Goal: Task Accomplishment & Management: Complete application form

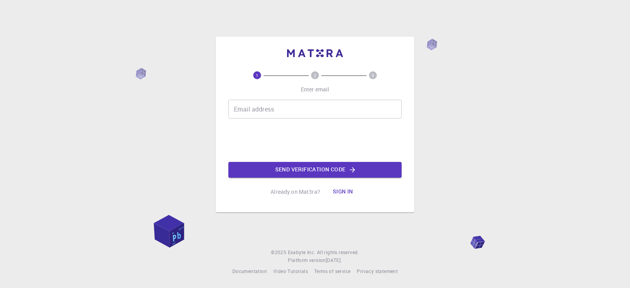
click at [279, 105] on input "Email address" at bounding box center [314, 109] width 173 height 19
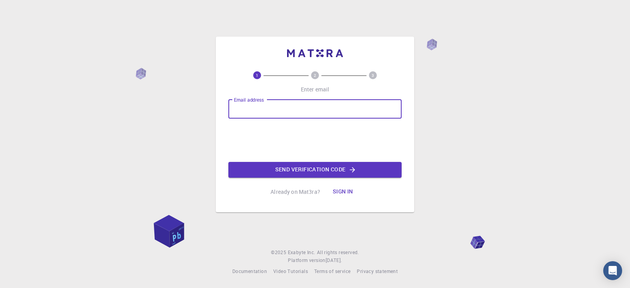
type input "[EMAIL_ADDRESS][DOMAIN_NAME]"
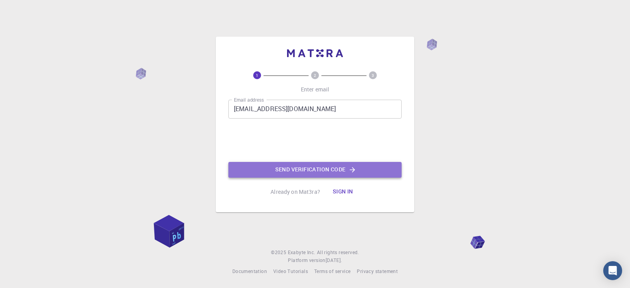
click at [297, 175] on button "Send verification code" at bounding box center [314, 170] width 173 height 16
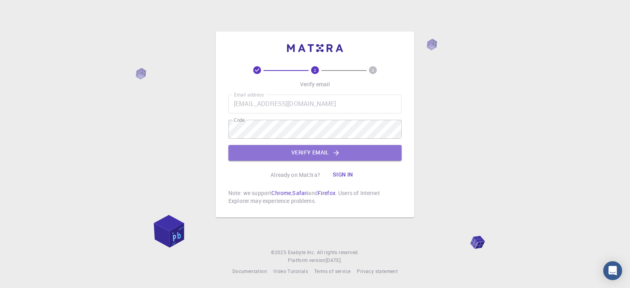
click at [337, 157] on button "Verify email" at bounding box center [314, 153] width 173 height 16
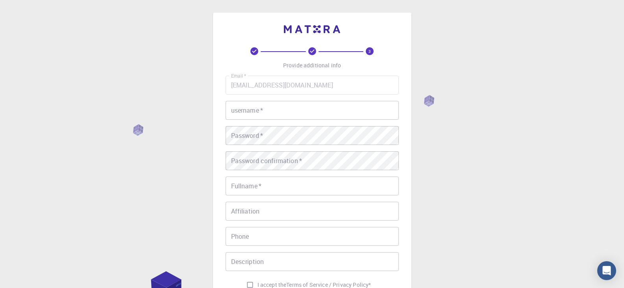
click at [299, 109] on input "username   *" at bounding box center [311, 110] width 173 height 19
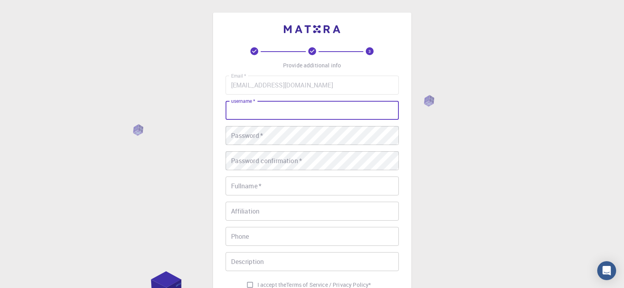
click at [299, 109] on input "username   *" at bounding box center [311, 110] width 173 height 19
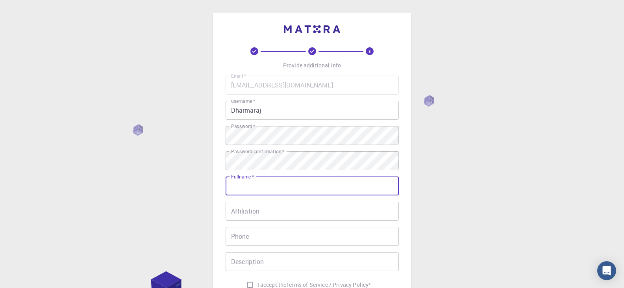
click at [284, 109] on input "Dharmaraj" at bounding box center [311, 110] width 173 height 19
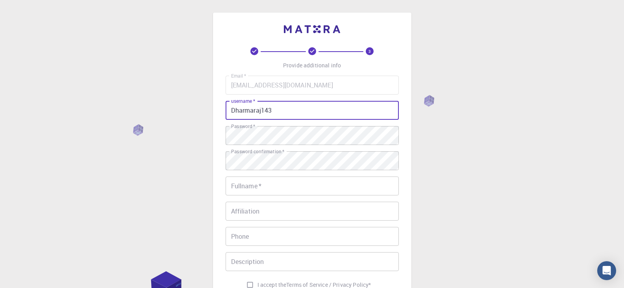
type input "Dharmaraj143"
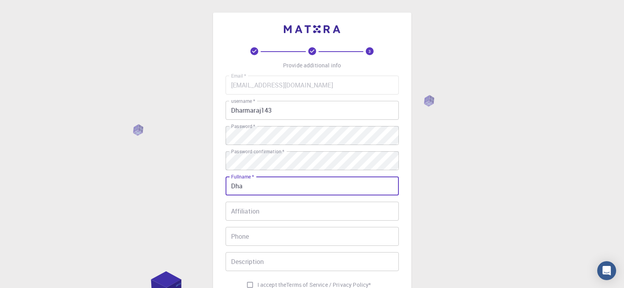
type input "[PERSON_NAME]"
type input "07708 903774"
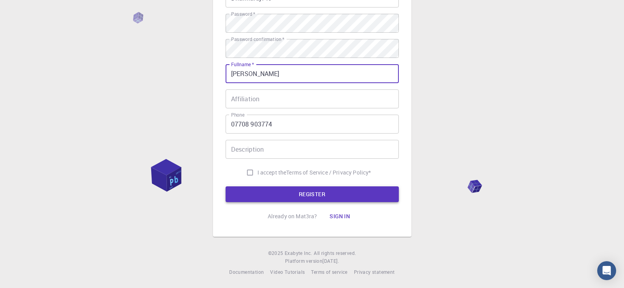
scroll to position [113, 0]
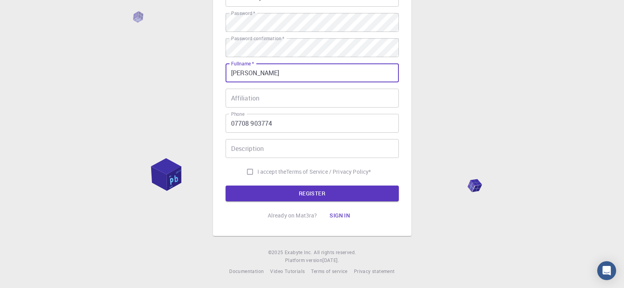
drag, startPoint x: 271, startPoint y: 72, endPoint x: 484, endPoint y: 80, distance: 213.0
click at [484, 80] on div "3 Provide additional info Email   * [EMAIL_ADDRESS][DOMAIN_NAME] Email   * user…" at bounding box center [312, 87] width 624 height 401
type input "DHARMARAJ"
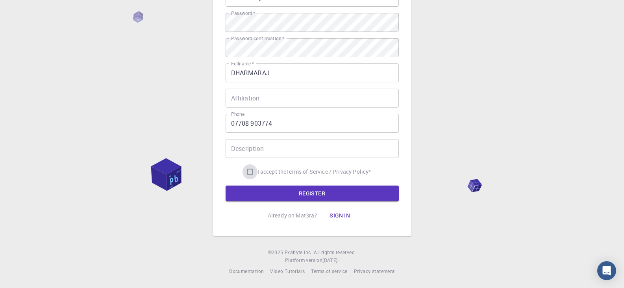
click at [244, 171] on input "I accept the Terms of Service / Privacy Policy *" at bounding box center [249, 171] width 15 height 15
checkbox input "true"
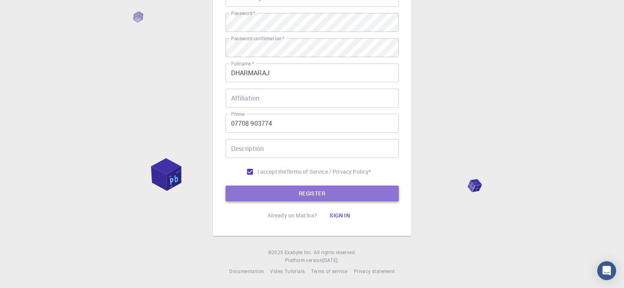
click at [264, 198] on button "REGISTER" at bounding box center [311, 193] width 173 height 16
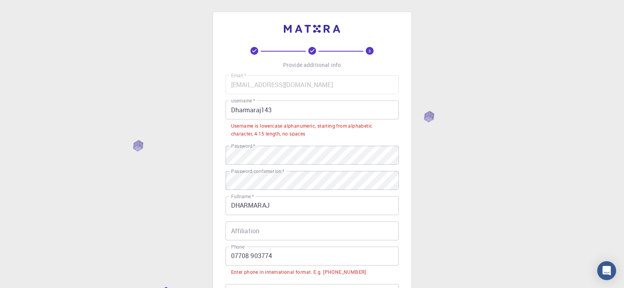
scroll to position [0, 0]
click at [283, 113] on input "Dharmaraj143" at bounding box center [311, 110] width 173 height 19
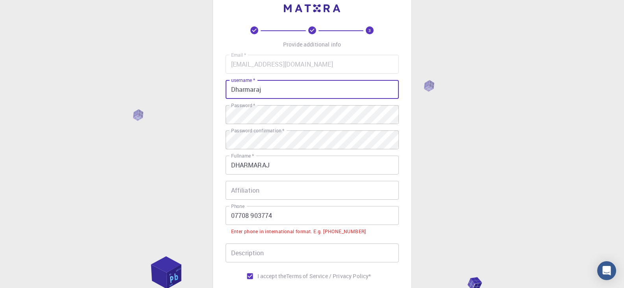
scroll to position [39, 0]
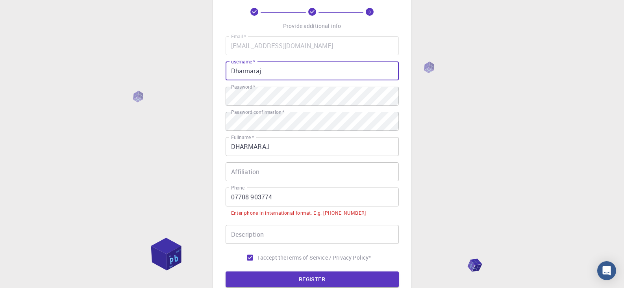
type input "Dharmaraj"
click at [236, 194] on input "07708 903774" at bounding box center [311, 196] width 173 height 19
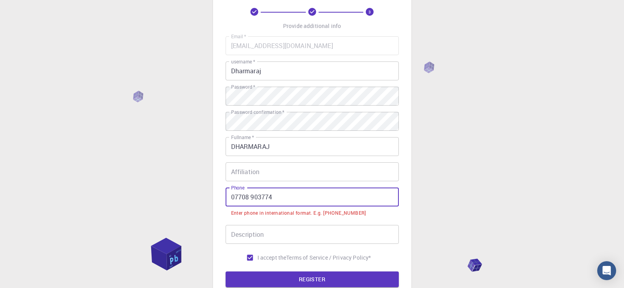
click at [232, 196] on input "07708 903774" at bounding box center [311, 196] width 173 height 19
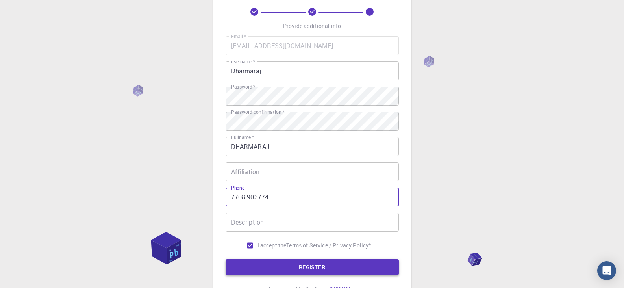
type input "7708 903774"
click at [323, 269] on button "REGISTER" at bounding box center [311, 267] width 173 height 16
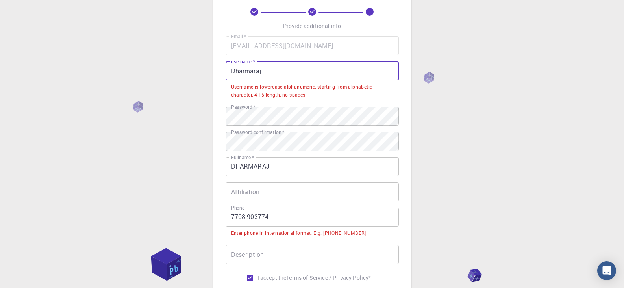
click at [279, 71] on input "Dharmaraj" at bounding box center [311, 70] width 173 height 19
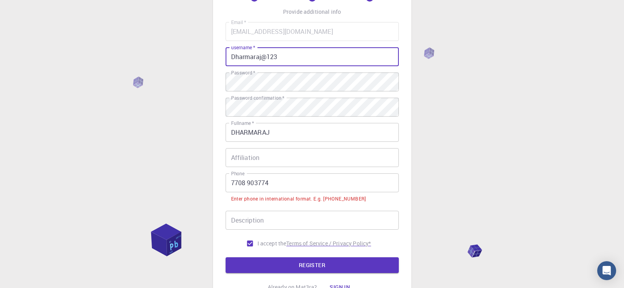
scroll to position [79, 0]
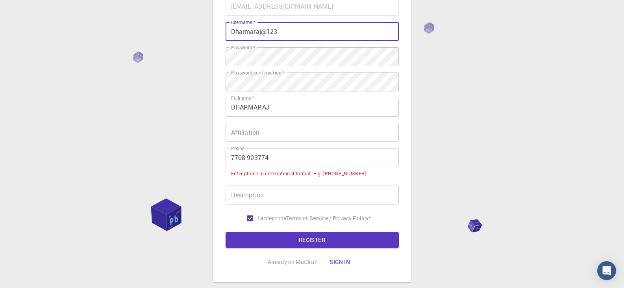
type input "Dharmaraj@123"
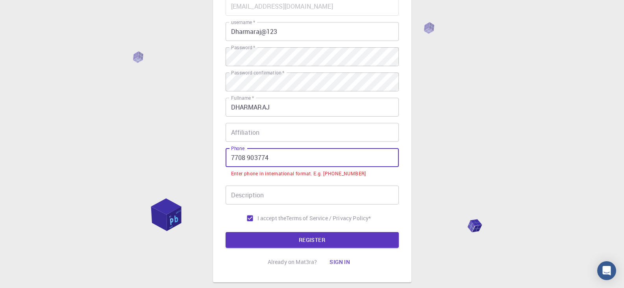
click at [229, 156] on input "7708 903774" at bounding box center [311, 157] width 173 height 19
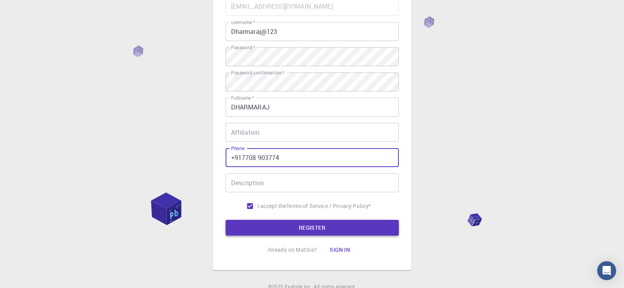
type input "+917708 903774"
click at [314, 228] on button "REGISTER" at bounding box center [311, 228] width 173 height 16
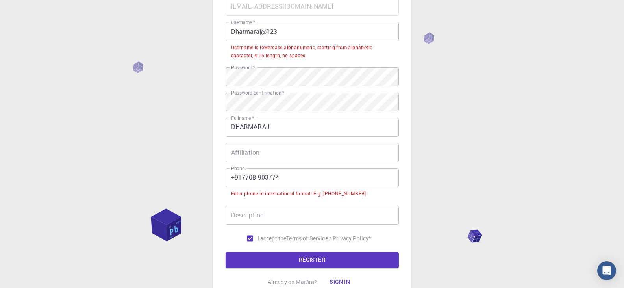
click at [242, 176] on input "+917708 903774" at bounding box center [311, 177] width 173 height 19
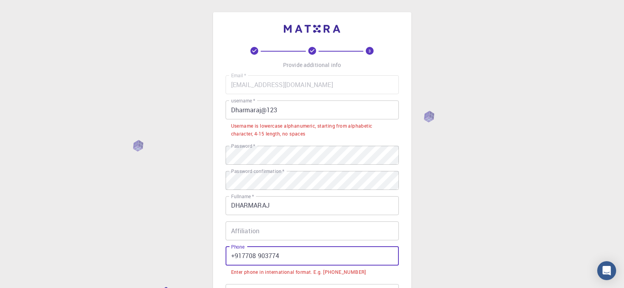
scroll to position [0, 0]
